Goal: Transaction & Acquisition: Purchase product/service

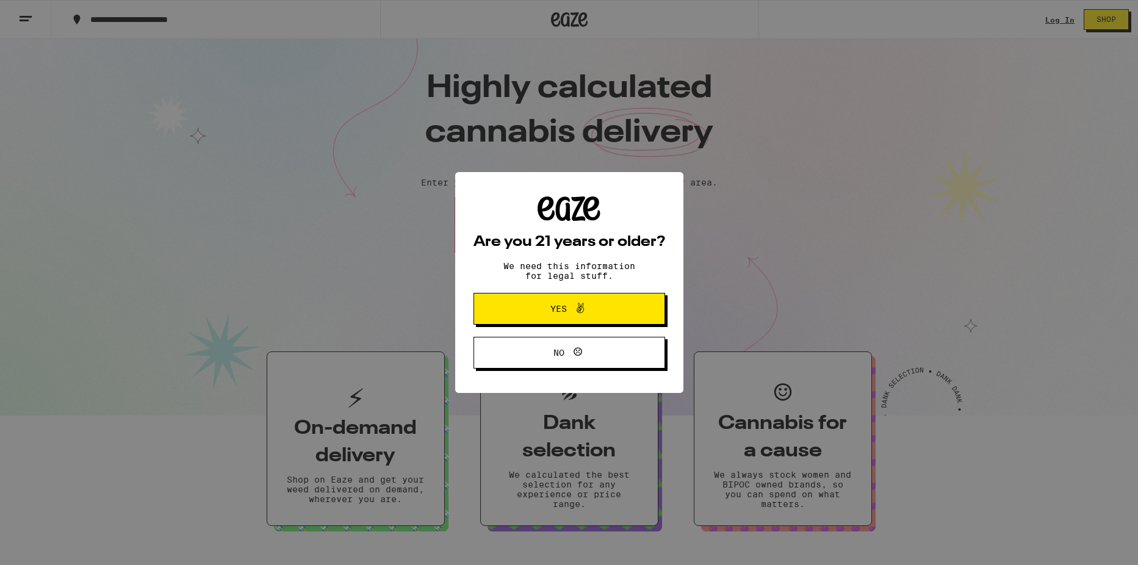
click at [541, 317] on span "Yes" at bounding box center [569, 309] width 93 height 16
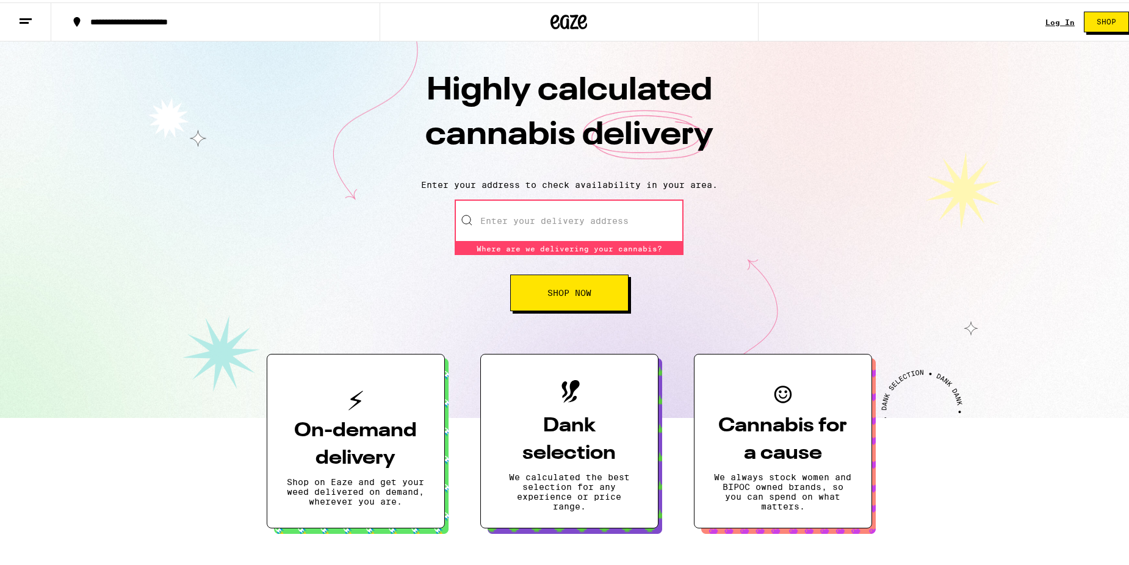
click at [528, 215] on input "Enter your delivery address" at bounding box center [569, 218] width 229 height 43
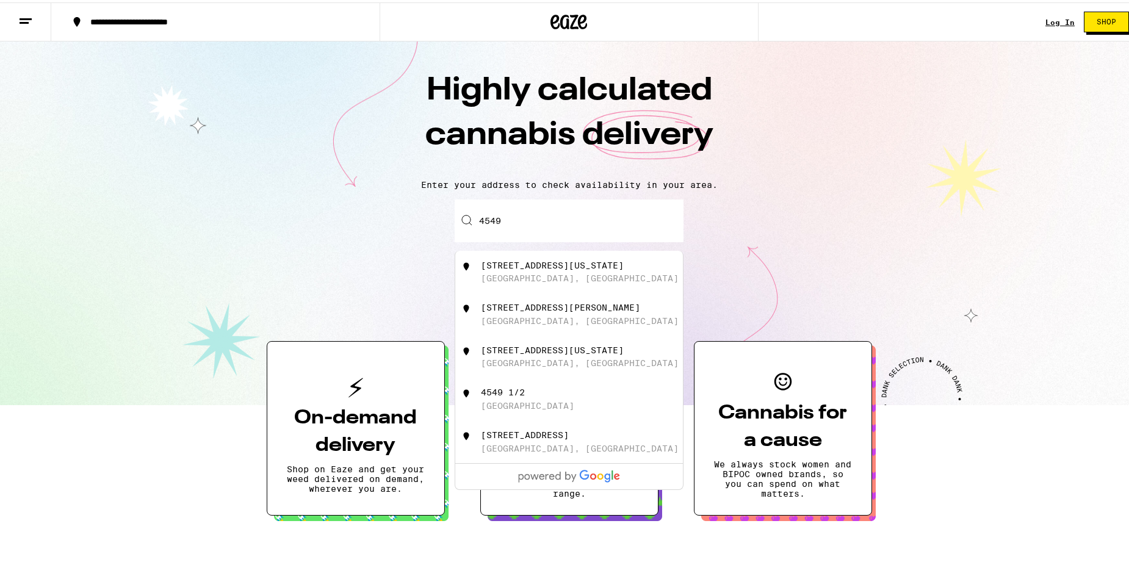
click at [500, 353] on div "[STREET_ADDRESS][US_STATE]" at bounding box center [552, 348] width 143 height 10
type input "[STREET_ADDRESS][US_STATE]"
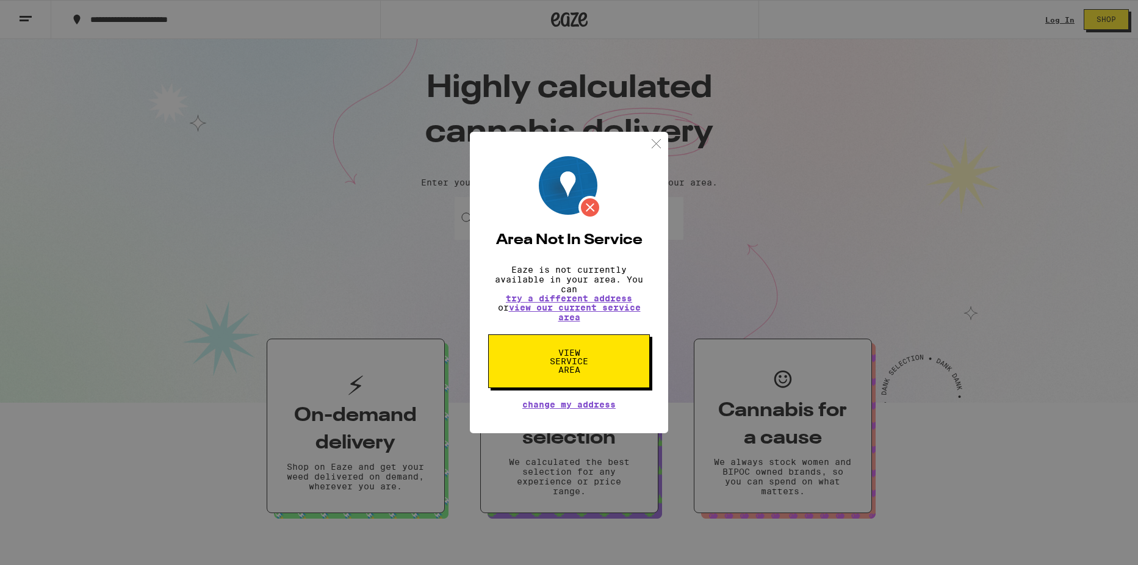
click at [662, 139] on img at bounding box center [656, 143] width 15 height 15
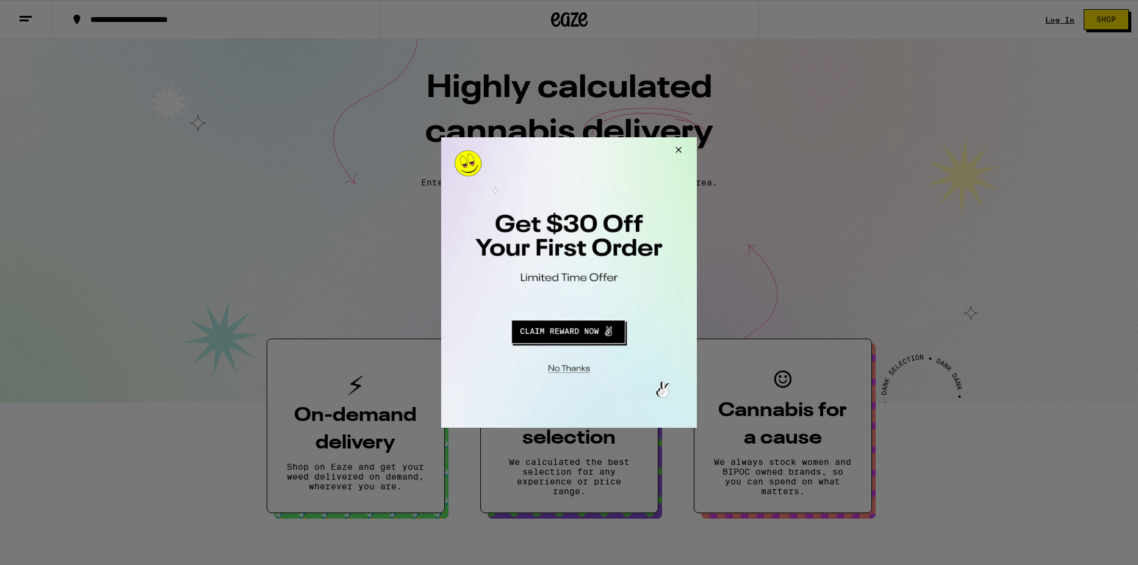
click at [109, 13] on div at bounding box center [569, 282] width 1138 height 565
click at [568, 328] on button "Redirect to URL" at bounding box center [568, 330] width 212 height 29
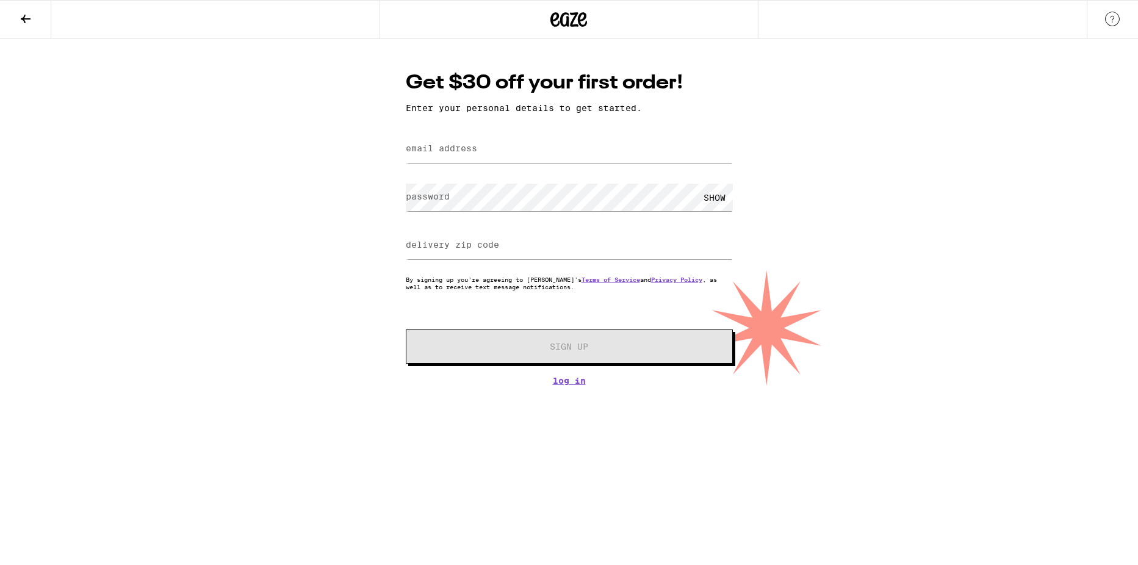
click at [24, 16] on icon at bounding box center [25, 19] width 15 height 15
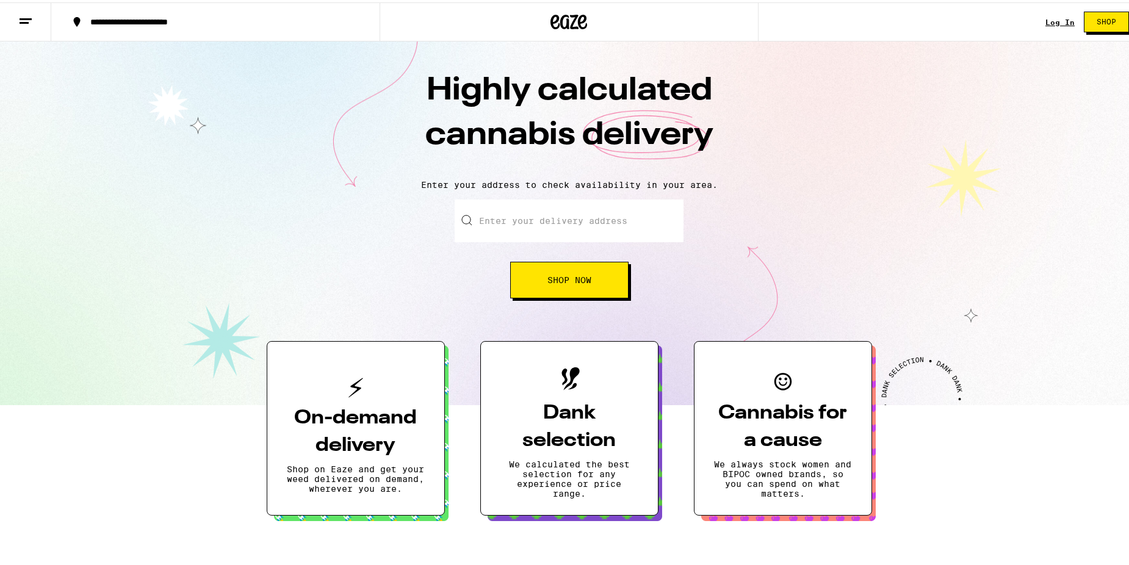
click at [513, 221] on input "Enter your delivery address" at bounding box center [569, 218] width 229 height 43
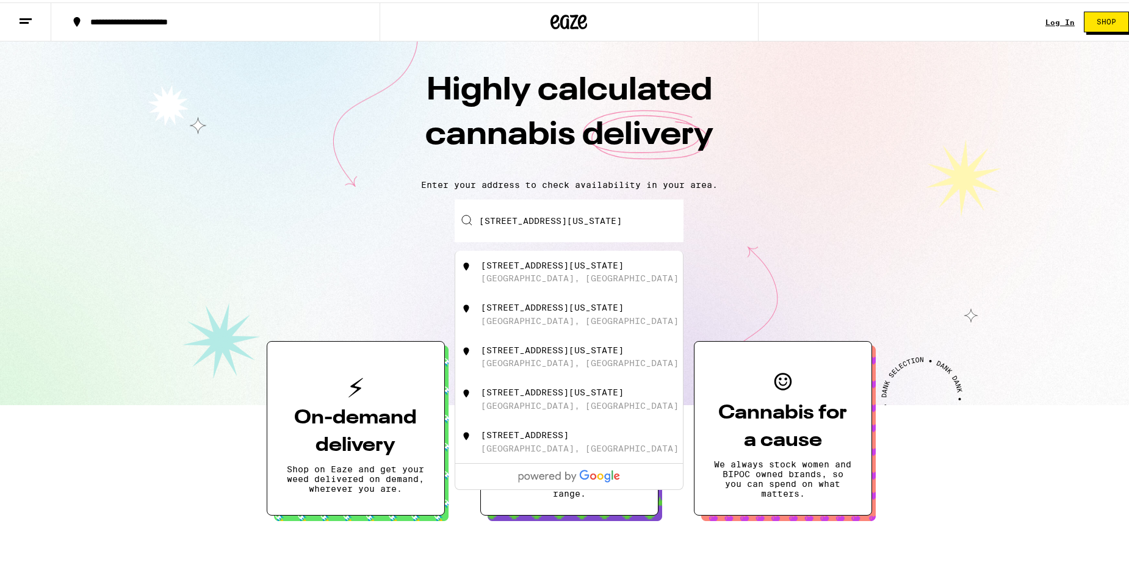
click at [525, 265] on div "[STREET_ADDRESS][US_STATE]" at bounding box center [552, 263] width 143 height 10
type input "[STREET_ADDRESS][US_STATE]"
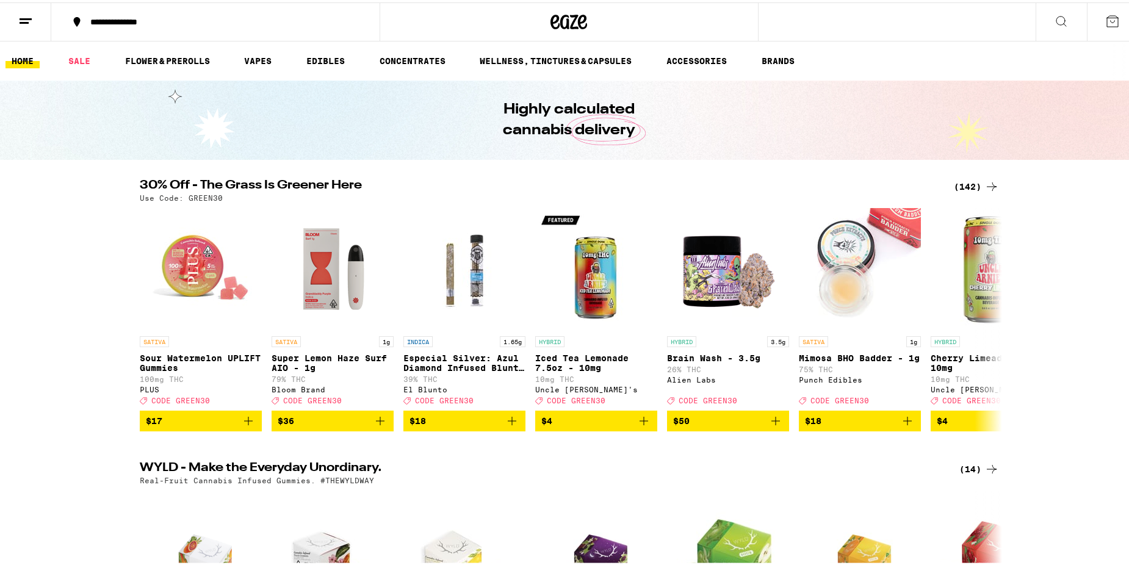
click at [1054, 15] on icon at bounding box center [1061, 19] width 15 height 15
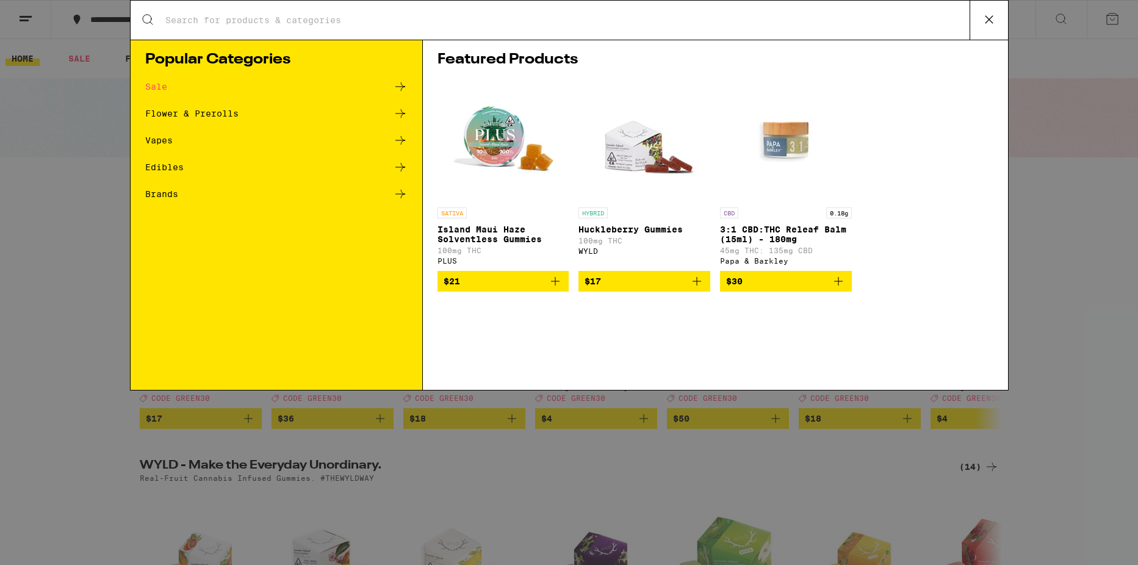
click at [212, 18] on input "Search for Products" at bounding box center [567, 20] width 805 height 11
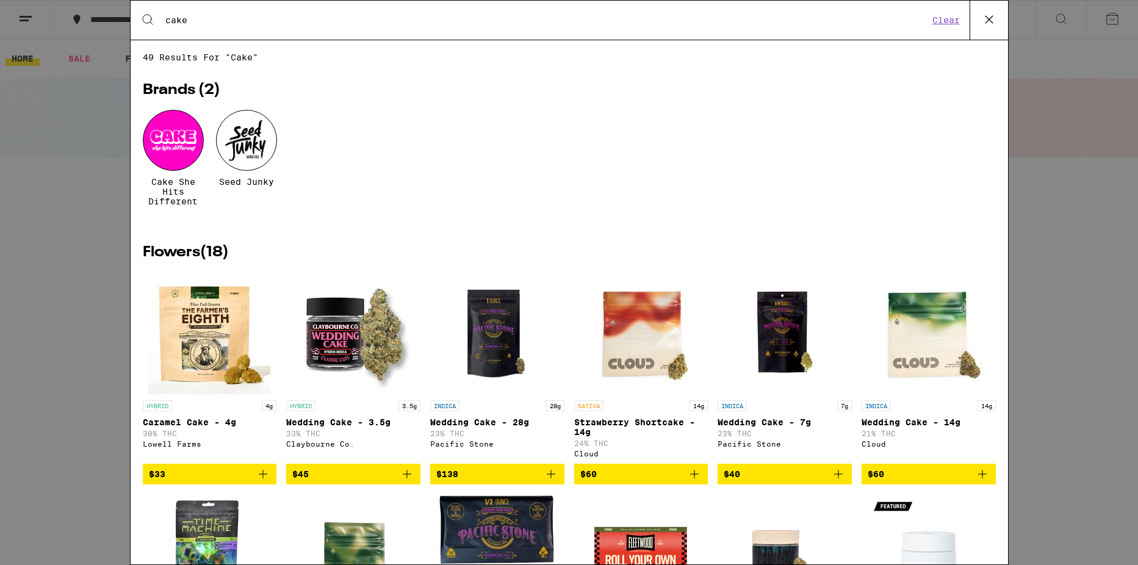
type input "cake"
click at [178, 152] on div at bounding box center [173, 140] width 61 height 61
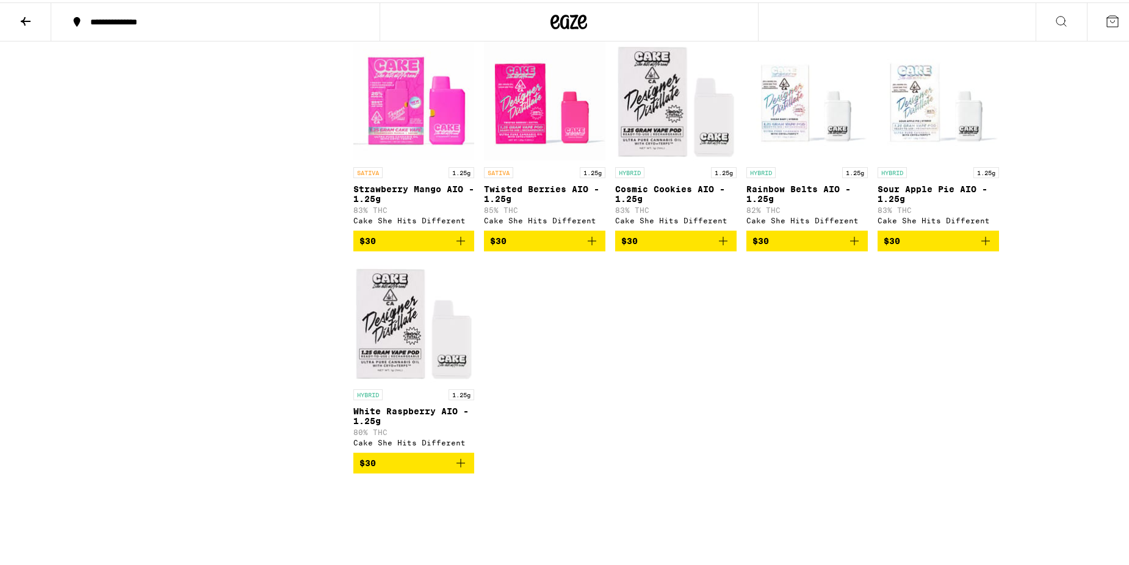
scroll to position [610, 0]
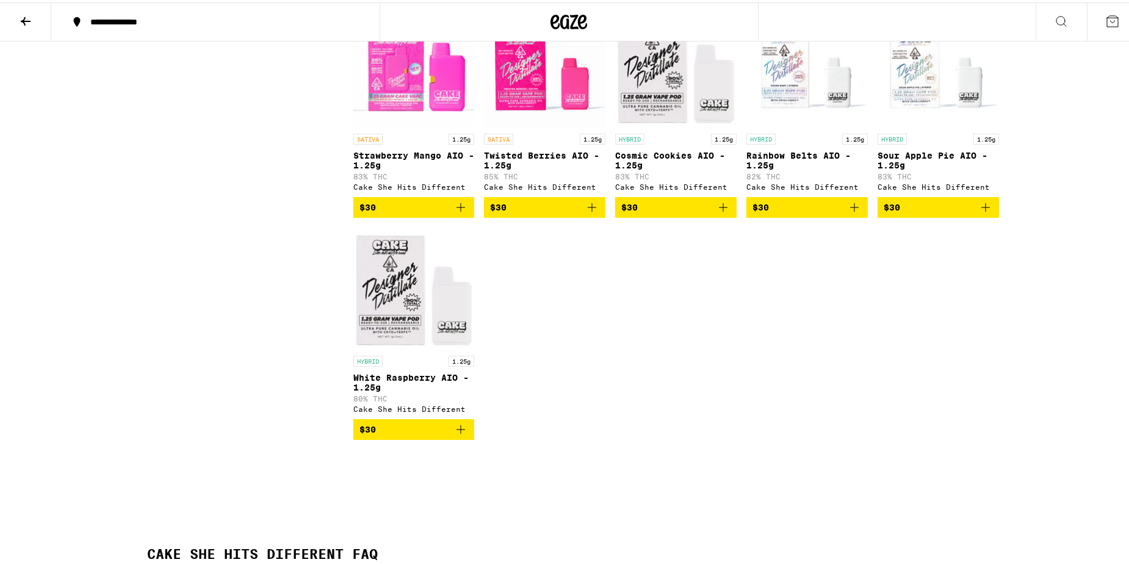
click at [717, 212] on icon "Add to bag" at bounding box center [723, 205] width 15 height 15
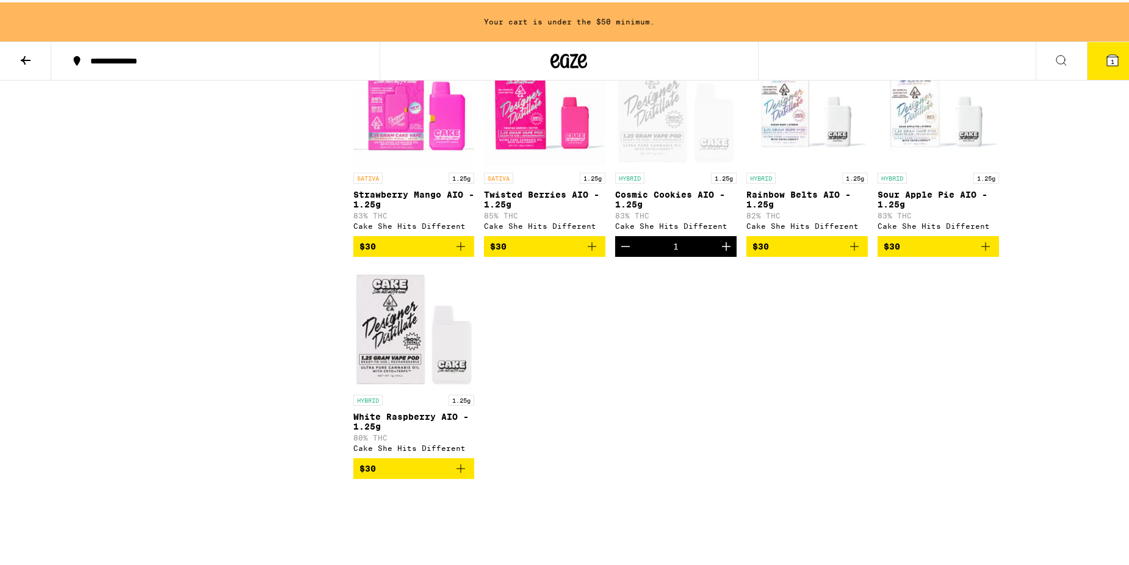
scroll to position [649, 0]
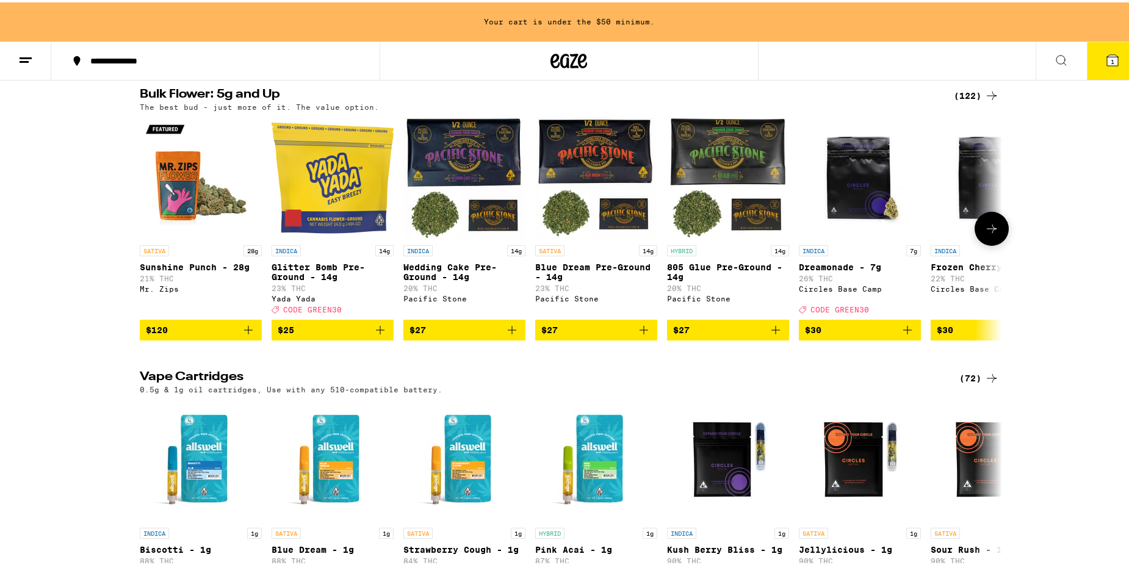
scroll to position [1343, 0]
